Goal: Entertainment & Leisure: Consume media (video, audio)

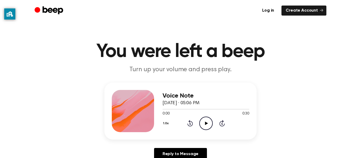
click at [203, 124] on icon "Play Audio" at bounding box center [205, 123] width 13 height 13
click at [188, 125] on icon at bounding box center [190, 123] width 6 height 6
click at [188, 125] on icon "Rewind 5 seconds" at bounding box center [190, 123] width 6 height 7
click at [189, 124] on icon "Rewind 5 seconds" at bounding box center [190, 123] width 6 height 7
click at [210, 126] on icon "Pause Audio" at bounding box center [205, 123] width 13 height 13
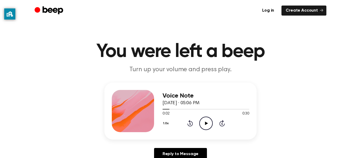
click at [209, 127] on icon "Play Audio" at bounding box center [205, 123] width 13 height 13
click at [209, 127] on icon "Pause Audio" at bounding box center [205, 123] width 13 height 13
click at [209, 128] on circle at bounding box center [205, 123] width 13 height 13
click at [210, 129] on icon "Pause Audio" at bounding box center [205, 123] width 13 height 13
click at [210, 130] on icon "Play Audio" at bounding box center [205, 123] width 13 height 13
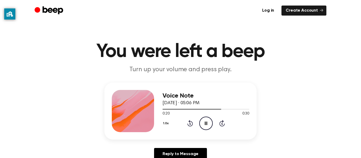
click at [208, 122] on icon "Pause Audio" at bounding box center [205, 123] width 13 height 13
click at [208, 122] on icon "Play Audio" at bounding box center [205, 123] width 13 height 13
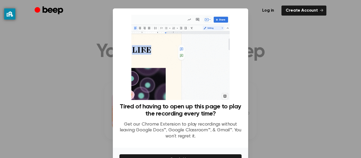
click at [268, 124] on div at bounding box center [180, 79] width 361 height 158
drag, startPoint x: 299, startPoint y: 111, endPoint x: 299, endPoint y: 108, distance: 3.4
click at [299, 108] on div at bounding box center [180, 79] width 361 height 158
